Goal: Transaction & Acquisition: Download file/media

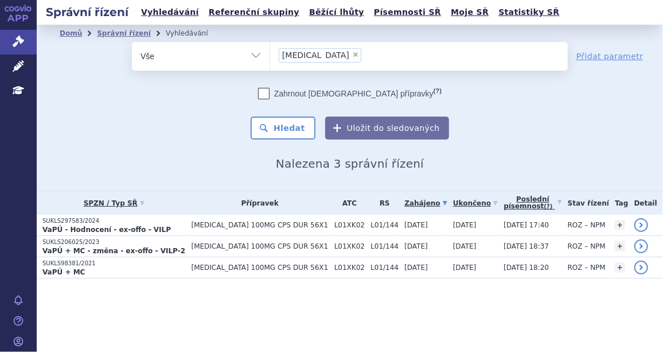
click at [352, 54] on span "×" at bounding box center [355, 54] width 7 height 7
click at [270, 54] on select "zejula" at bounding box center [270, 55] width 1 height 29
select select
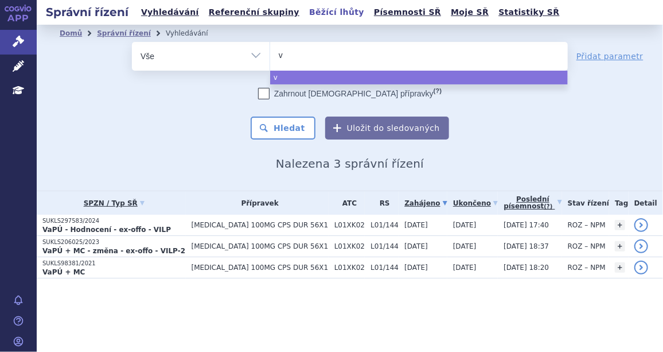
type input "vo"
type input "voc"
type input "vocab"
type input "voc"
type input "vo"
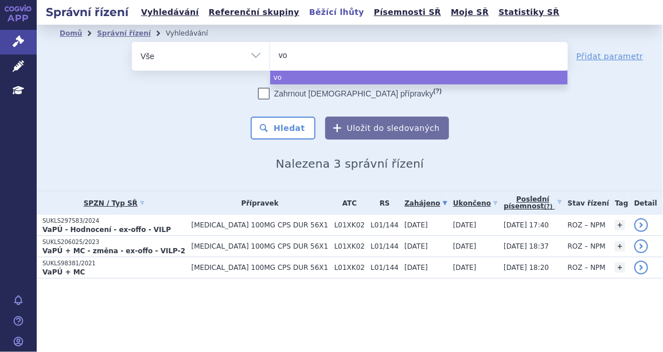
type input "v"
type input "do"
type input "dova"
type input "dovat"
type input "dovato"
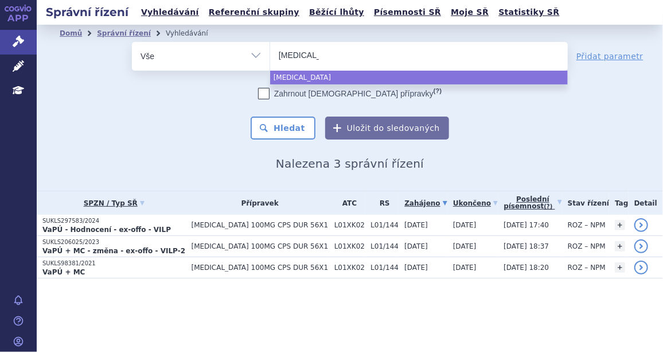
select select "dovato"
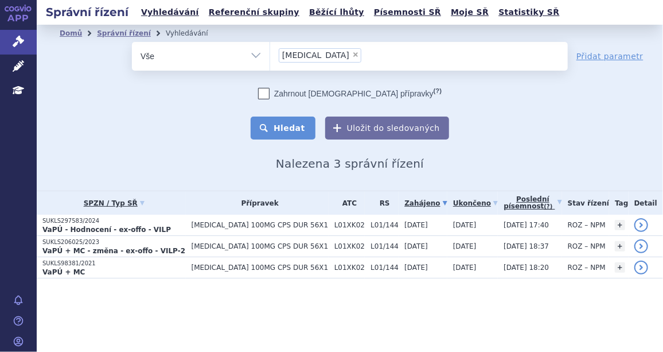
drag, startPoint x: 286, startPoint y: 141, endPoint x: 287, endPoint y: 135, distance: 6.0
click at [286, 141] on div "Domů Správní řízení Vyhledávání Vyhledávání ve správních řízeních odstranit Vše…" at bounding box center [350, 106] width 626 height 128
click at [288, 132] on button "Hledat" at bounding box center [283, 127] width 65 height 23
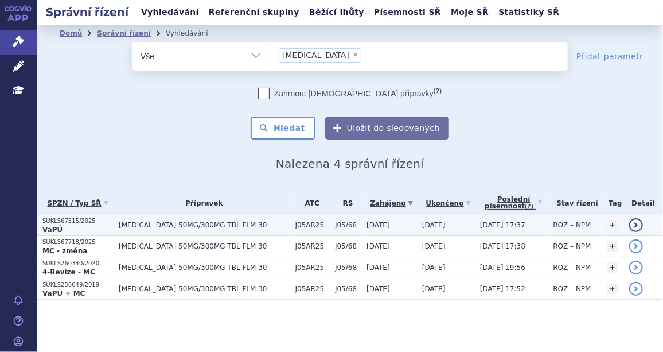
click at [59, 221] on p "SUKLS67515/2025" at bounding box center [77, 221] width 71 height 8
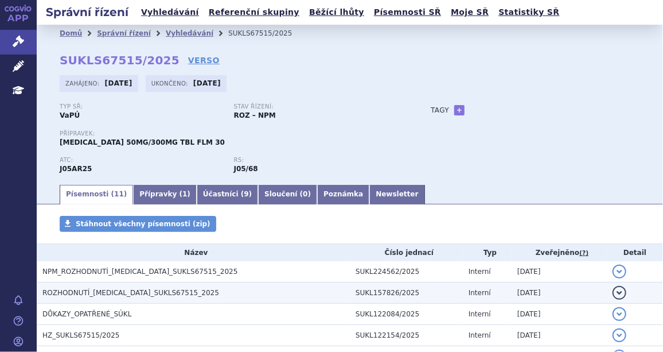
click at [71, 288] on span "ROZHODNUTÍ_DOVATO_SUKLS67515_2025" at bounding box center [130, 292] width 177 height 8
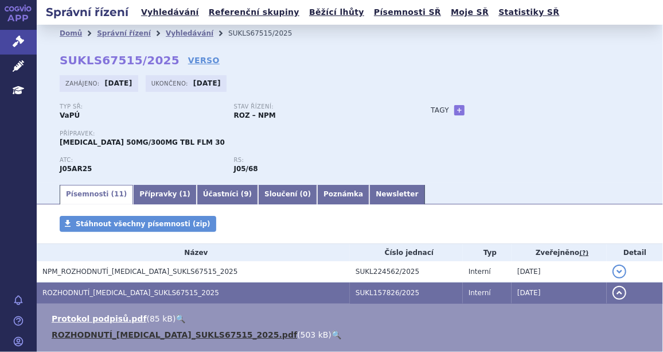
click at [81, 333] on link "ROZHODNUTÍ_DOVATO_SUKLS67515_2025.pdf" at bounding box center [174, 334] width 245 height 9
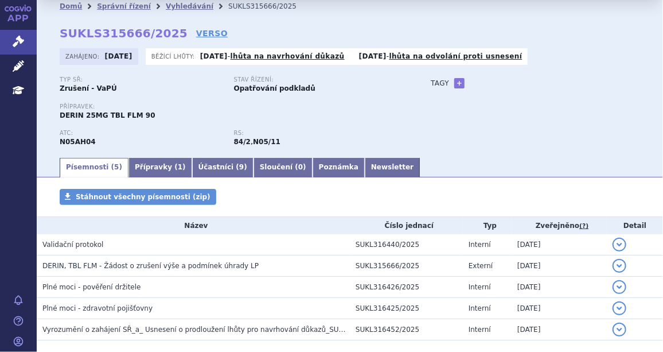
scroll to position [84, 0]
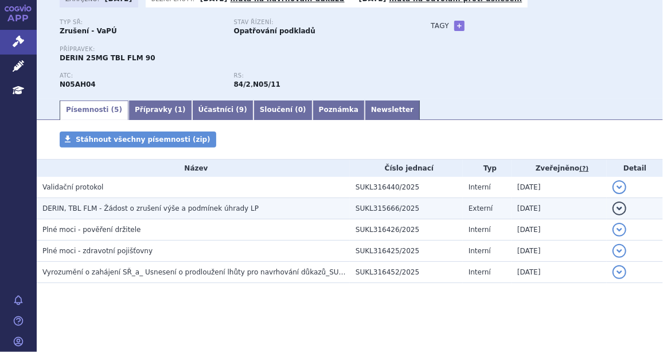
click at [136, 209] on span "DERIN, TBL FLM - Žádost o zrušení výše a podmínek úhrady LP" at bounding box center [150, 208] width 216 height 8
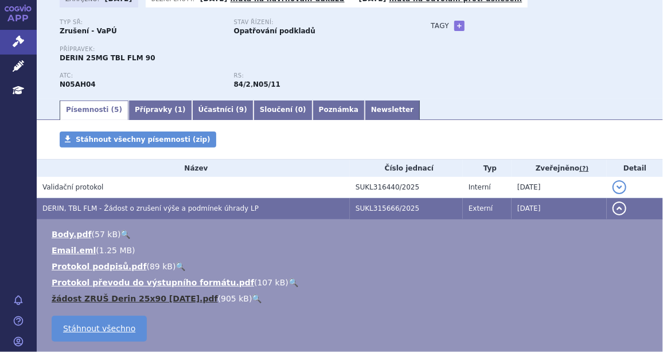
click at [100, 298] on link "žádost ZRUŠ Derin 25x90 [DATE].pdf" at bounding box center [135, 298] width 166 height 9
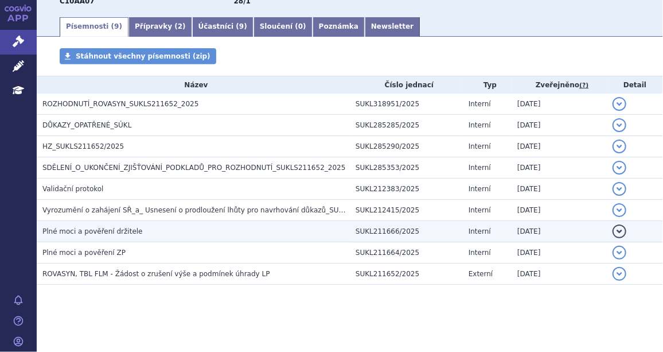
scroll to position [179, 0]
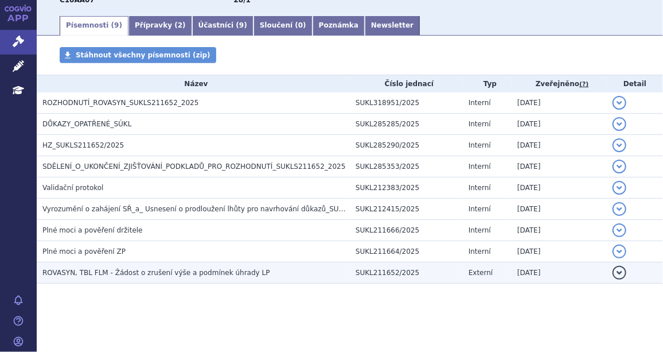
click at [151, 275] on span "ROVASYN, TBL FLM - Žádost o zrušení výše a podmínek úhrady LP" at bounding box center [156, 272] width 228 height 8
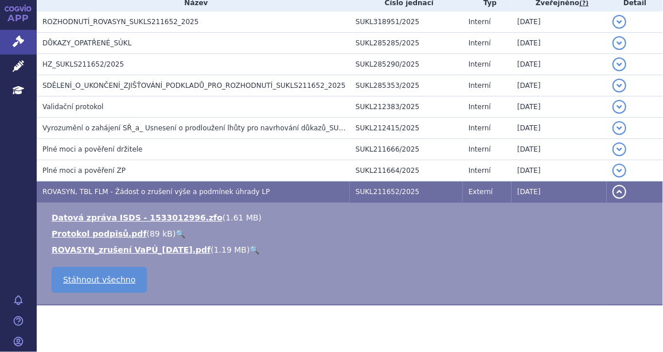
scroll to position [266, 0]
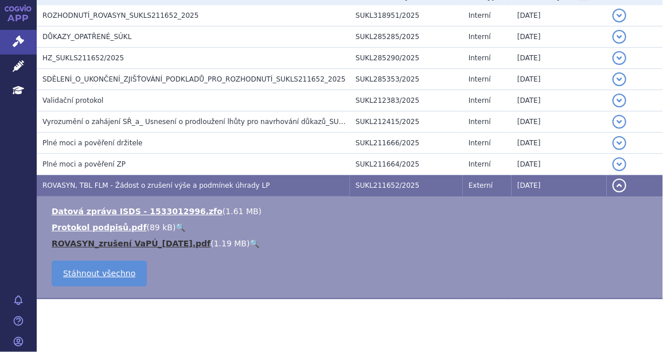
click at [105, 243] on link "ROVASYN_zrušení VaPÚ_[DATE].pdf" at bounding box center [131, 243] width 159 height 9
